Goal: Find contact information: Find contact information

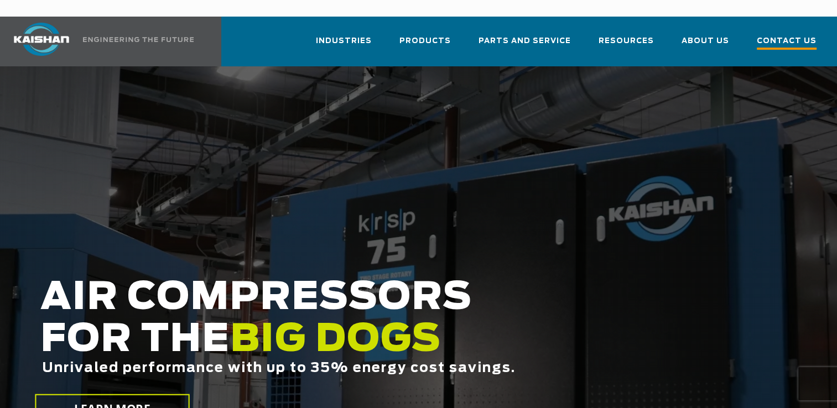
click at [777, 35] on span "Contact Us" at bounding box center [787, 42] width 60 height 15
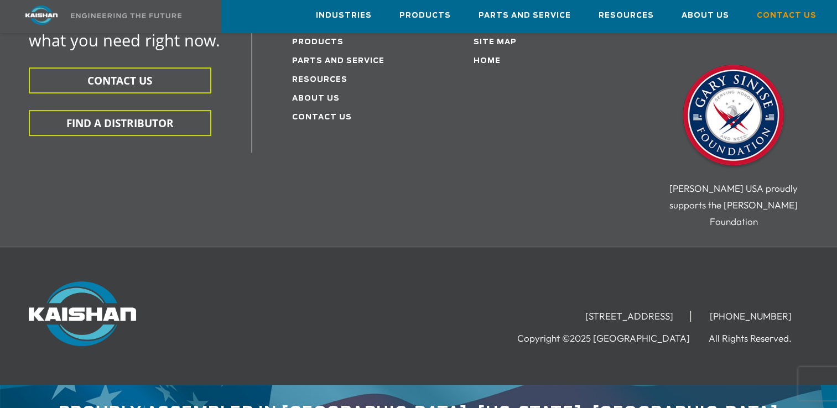
scroll to position [423, 0]
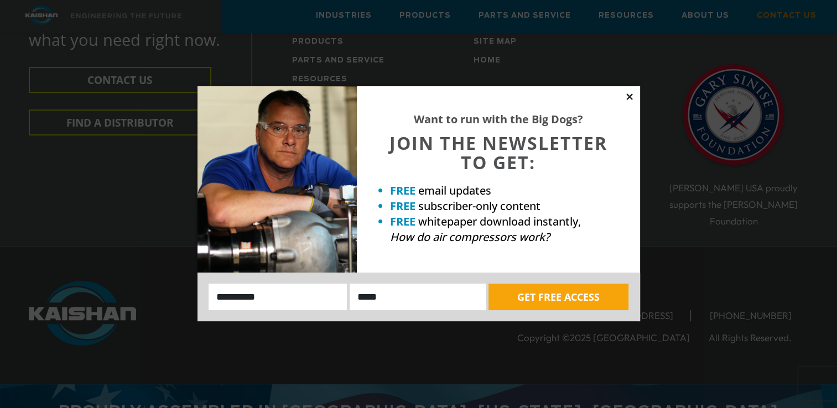
click at [628, 93] on icon at bounding box center [630, 97] width 10 height 10
